Goal: Task Accomplishment & Management: Manage account settings

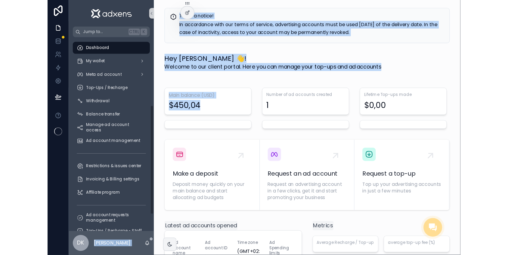
scroll to position [113, 0]
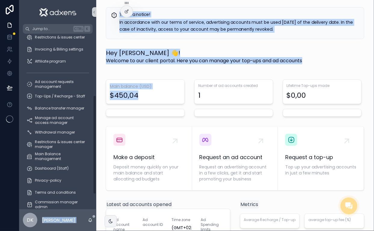
drag, startPoint x: 95, startPoint y: 110, endPoint x: 91, endPoint y: 172, distance: 61.8
click at [91, 172] on div "Dashboard My wallet Meta ad account Top-Ups / Recharge Withdrawal Balance trans…" at bounding box center [57, 122] width 77 height 176
click at [51, 94] on span "Top-Ups / Recharge - Staff" at bounding box center [60, 96] width 50 height 5
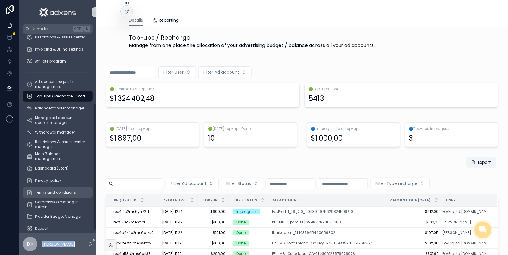
click at [60, 196] on div "Terms and conditions" at bounding box center [57, 193] width 63 height 10
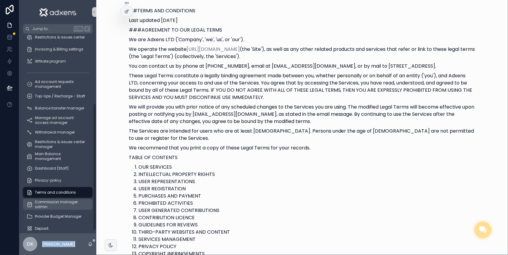
click at [53, 202] on span "Commission manager admin" at bounding box center [61, 205] width 52 height 10
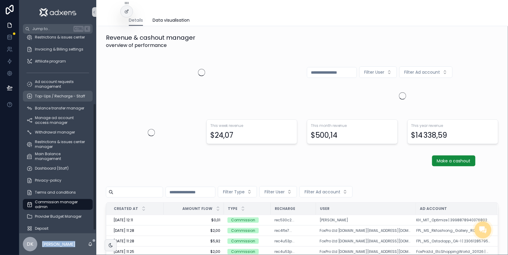
click at [57, 99] on div "Top-Ups / Recharge - Staff" at bounding box center [57, 96] width 63 height 10
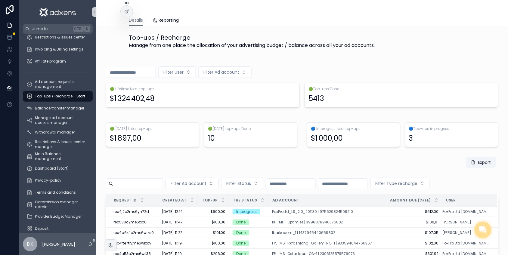
click at [313, 165] on div "Export" at bounding box center [302, 164] width 392 height 14
click at [66, 79] on span "Ad account requests management" at bounding box center [61, 84] width 52 height 10
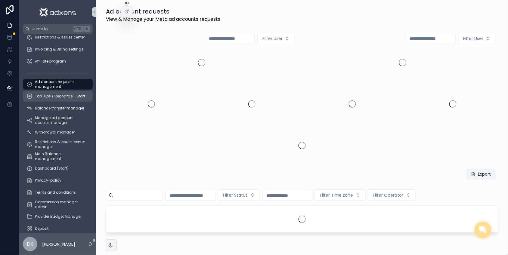
click at [63, 95] on span "Top-Ups / Recharge - Staff" at bounding box center [60, 96] width 50 height 5
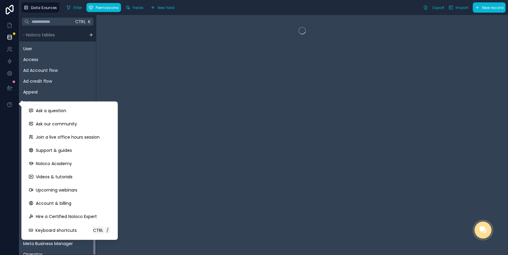
click at [166, 173] on div at bounding box center [301, 135] width 411 height 240
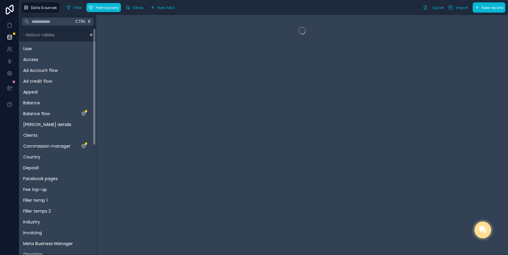
drag, startPoint x: 88, startPoint y: 182, endPoint x: 88, endPoint y: 40, distance: 142.0
click at [93, 29] on div "Ctrl K Noloco tables User Access Ad Account flow Ad credit flow Appeal Balance …" at bounding box center [263, 135] width 488 height 240
click at [31, 168] on span "Deposit" at bounding box center [31, 168] width 16 height 6
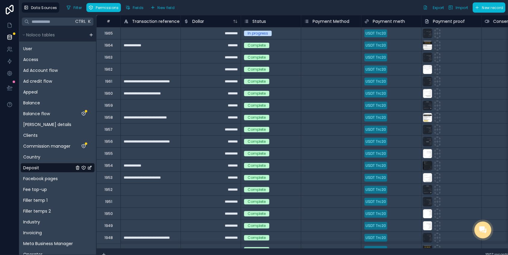
click at [252, 33] on div "In progress" at bounding box center [258, 33] width 20 height 5
click at [248, 35] on div "In progress" at bounding box center [258, 33] width 20 height 5
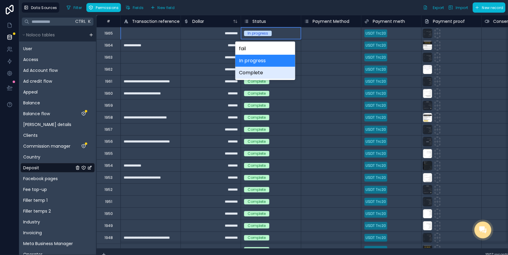
click at [247, 74] on div "Complete" at bounding box center [265, 73] width 60 height 12
